Goal: Information Seeking & Learning: Find specific fact

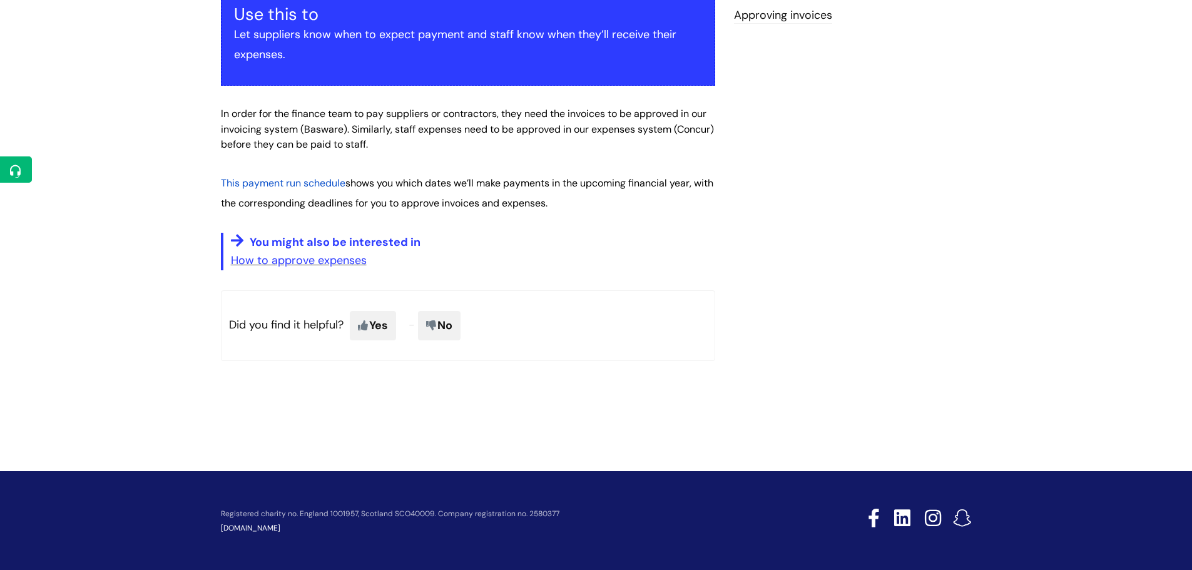
scroll to position [288, 0]
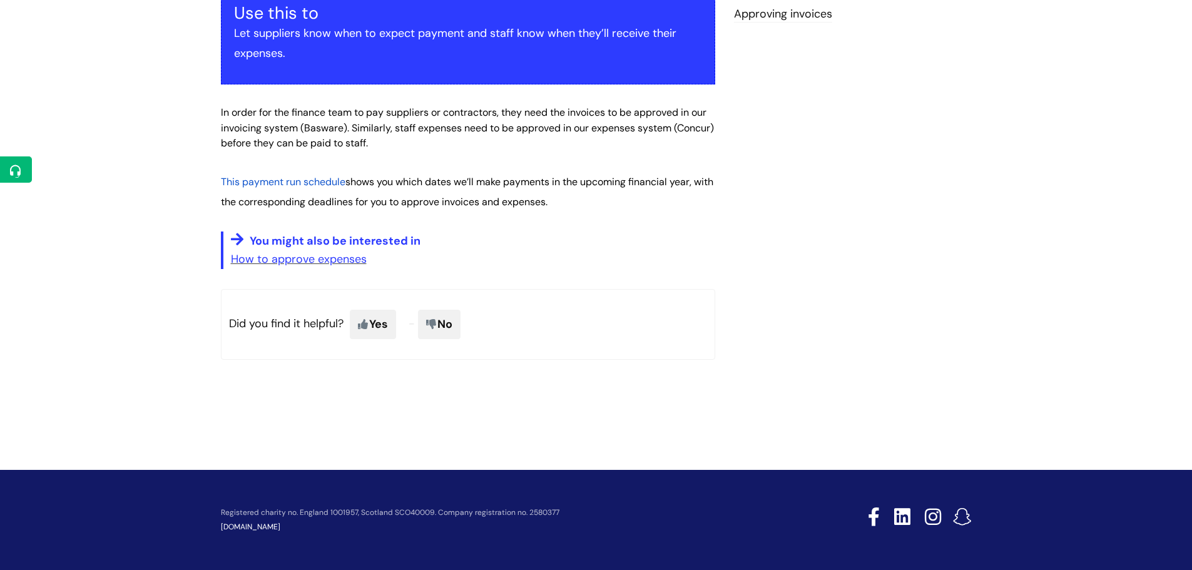
click at [313, 181] on span "This payment run schedule" at bounding box center [283, 181] width 125 height 13
click at [297, 181] on span "This payment run schedule" at bounding box center [283, 181] width 125 height 13
